Goal: Information Seeking & Learning: Learn about a topic

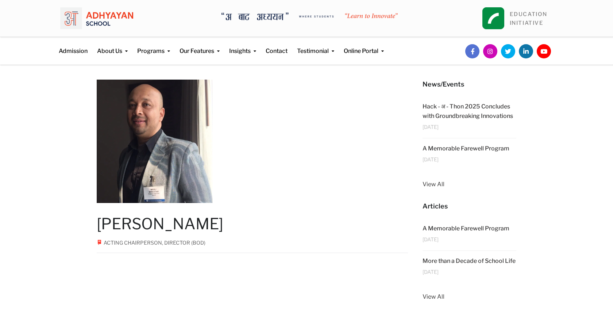
click at [161, 149] on img at bounding box center [155, 141] width 116 height 123
click at [99, 14] on img at bounding box center [96, 18] width 73 height 26
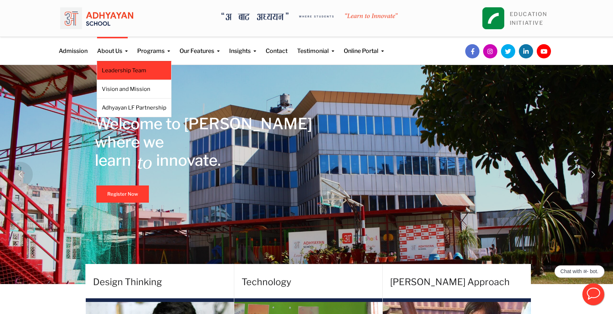
click at [121, 74] on li "Leadership Team" at bounding box center [134, 70] width 75 height 19
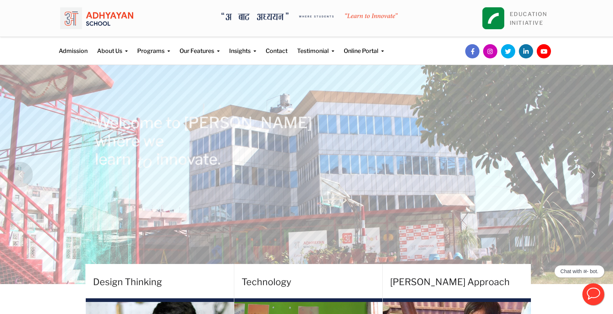
scroll to position [-1, 0]
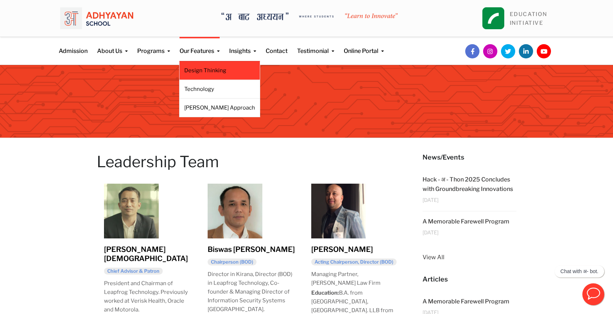
click at [210, 69] on link "Design Thinking" at bounding box center [219, 70] width 71 height 8
